Goal: Find contact information: Find contact information

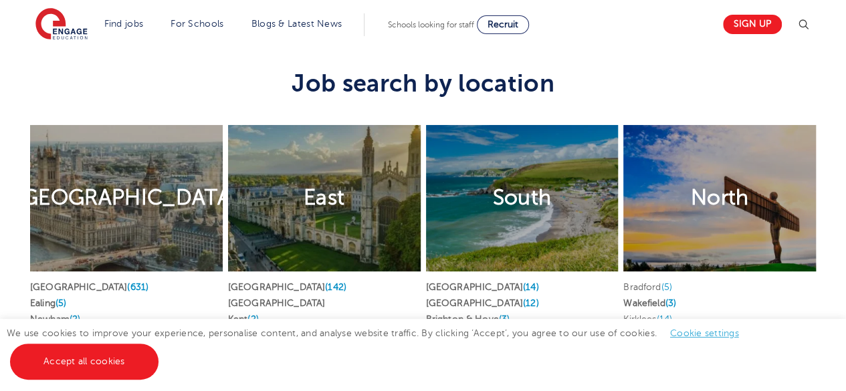
scroll to position [3174, 0]
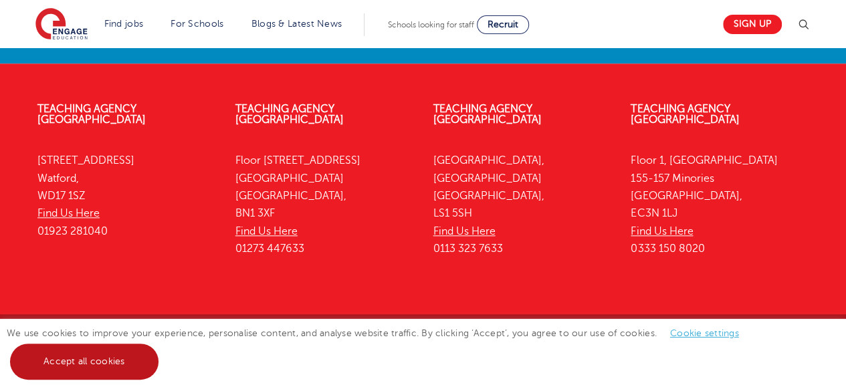
click at [124, 352] on link "Accept all cookies" at bounding box center [84, 362] width 148 height 36
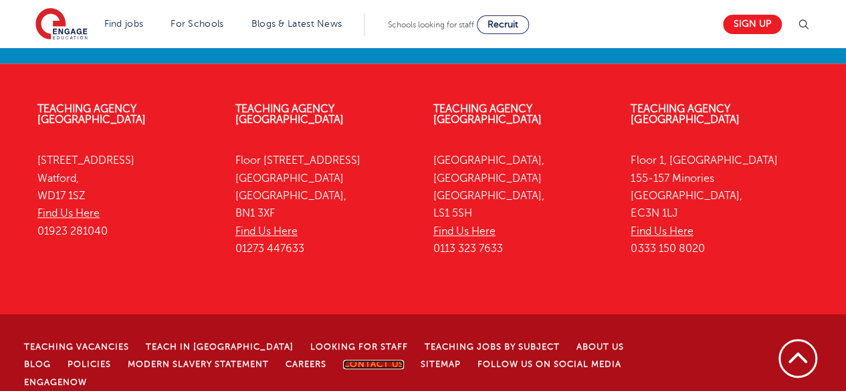
click at [343, 360] on link "Contact Us" at bounding box center [373, 364] width 61 height 9
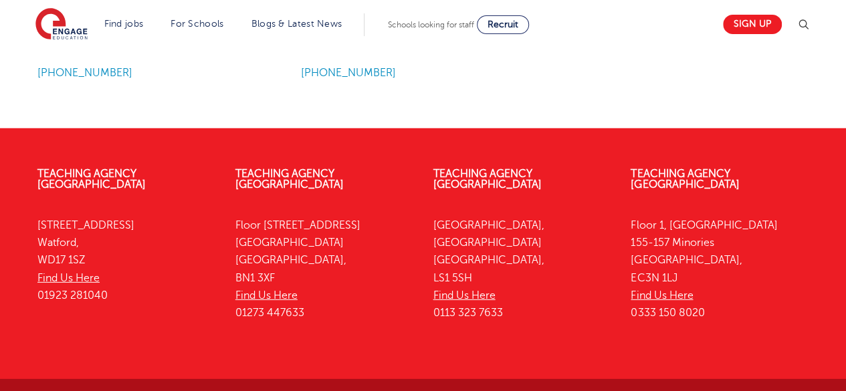
scroll to position [1872, 0]
